Goal: Use online tool/utility: Utilize a website feature to perform a specific function

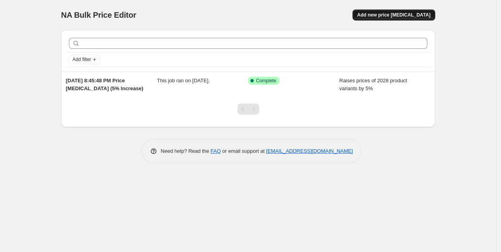
click at [387, 14] on span "Add new price change job" at bounding box center [393, 15] width 73 height 6
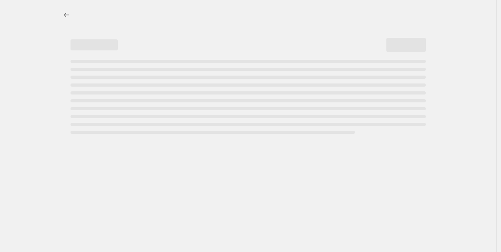
select select "percentage"
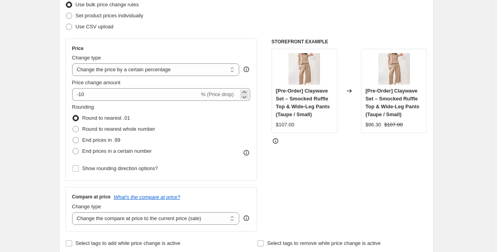
scroll to position [118, 0]
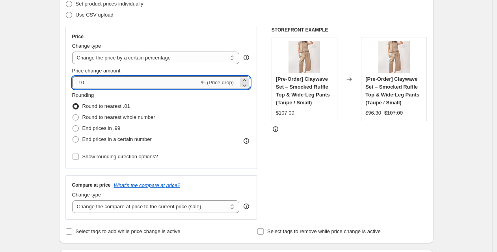
click at [148, 87] on input "-10" at bounding box center [135, 82] width 127 height 13
type input "-1"
type input "5"
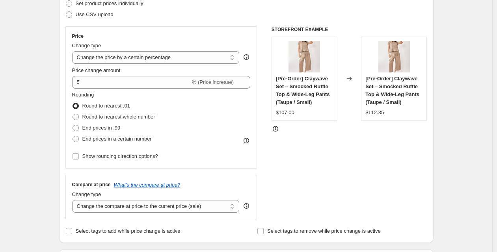
scroll to position [135, 0]
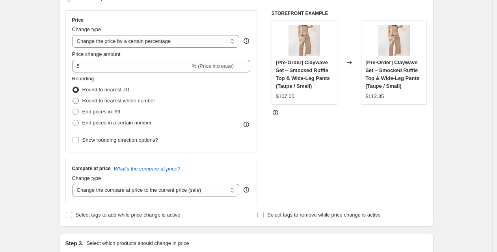
click at [124, 102] on span "Round to nearest whole number" at bounding box center [118, 101] width 73 height 6
click at [73, 98] on input "Round to nearest whole number" at bounding box center [73, 98] width 0 height 0
radio input "true"
click at [349, 149] on div "STOREFRONT EXAMPLE [Pre-Order] Claywave Set – Smocked Ruffle Top & Wide-Leg Pan…" at bounding box center [350, 106] width 156 height 193
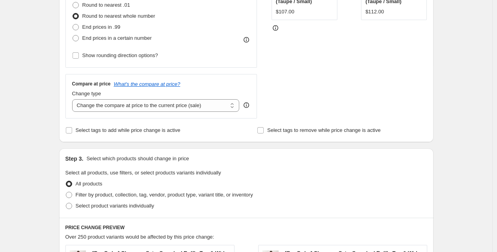
scroll to position [223, 0]
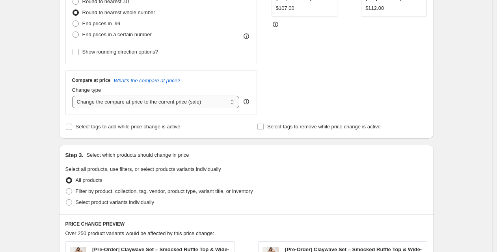
click at [207, 105] on select "Change the compare at price to the current price (sale) Change the compare at p…" at bounding box center [155, 102] width 167 height 13
select select "remove"
click at [223, 142] on div "Step 1. Optionally give your price change job a title (eg "March 30% off sale o…" at bounding box center [243, 165] width 381 height 729
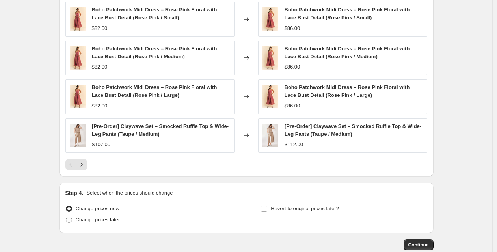
scroll to position [532, 0]
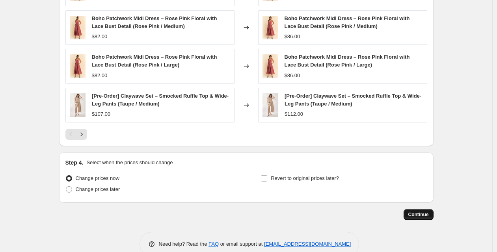
click at [419, 214] on span "Continue" at bounding box center [418, 215] width 20 height 6
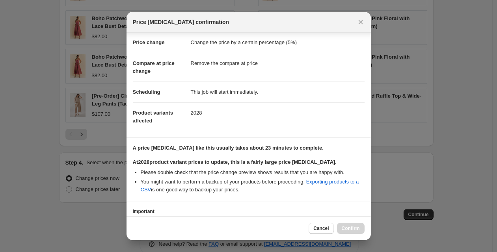
scroll to position [74, 0]
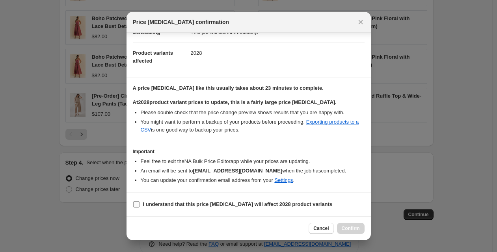
click at [204, 202] on b "I understand that this price change job will affect 2028 product variants" at bounding box center [238, 204] width 190 height 6
click at [140, 202] on input "I understand that this price change job will affect 2028 product variants" at bounding box center [136, 204] width 6 height 6
checkbox input "true"
click at [356, 229] on span "Confirm" at bounding box center [351, 228] width 18 height 6
